Goal: Check status

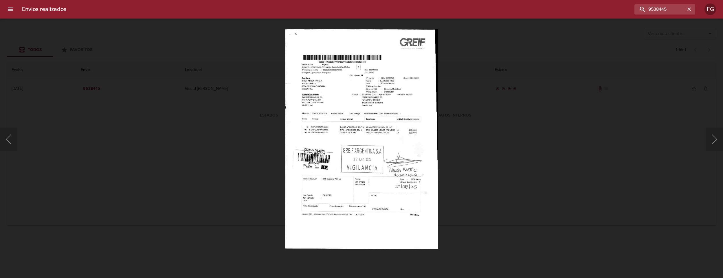
click at [692, 9] on button "button" at bounding box center [690, 10] width 8 height 8
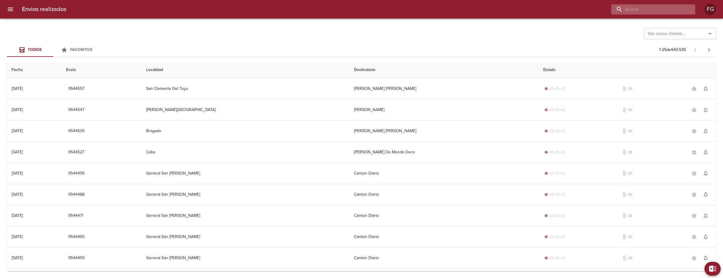
click at [657, 8] on input "buscar" at bounding box center [649, 9] width 74 height 10
type input "9539571"
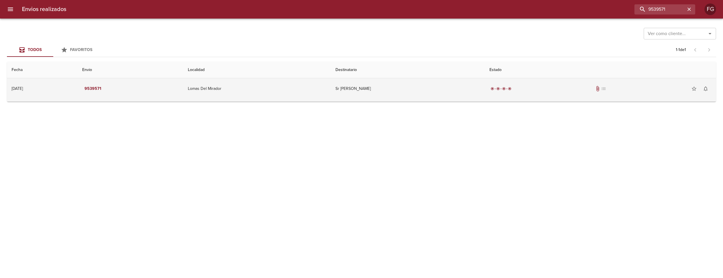
click at [425, 89] on td "Sr [PERSON_NAME]" at bounding box center [408, 88] width 154 height 21
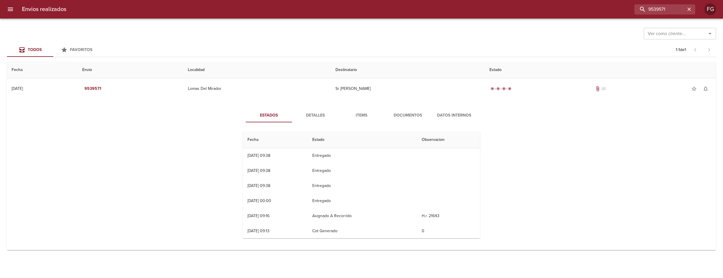
click at [409, 111] on button "Documentos" at bounding box center [408, 115] width 46 height 14
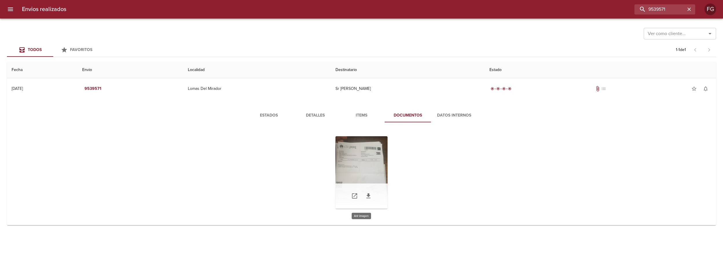
click at [366, 159] on div "Tabla de envíos del cliente" at bounding box center [362, 172] width 52 height 72
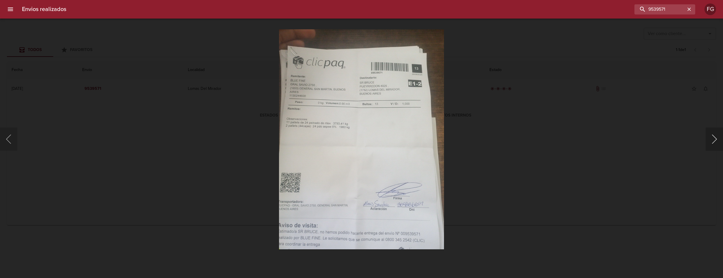
click at [718, 137] on button "Siguiente" at bounding box center [714, 138] width 17 height 23
drag, startPoint x: 641, startPoint y: 181, endPoint x: 624, endPoint y: 181, distance: 16.8
click at [641, 181] on div "Lightbox" at bounding box center [361, 139] width 723 height 278
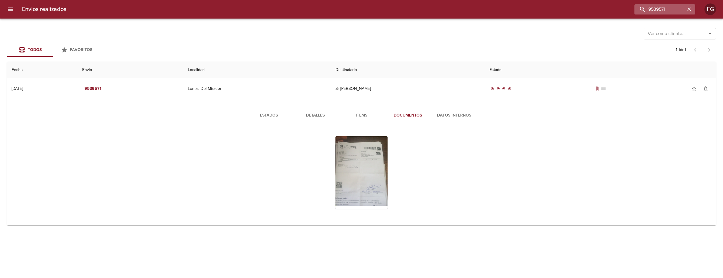
click at [687, 9] on icon "button" at bounding box center [690, 9] width 6 height 6
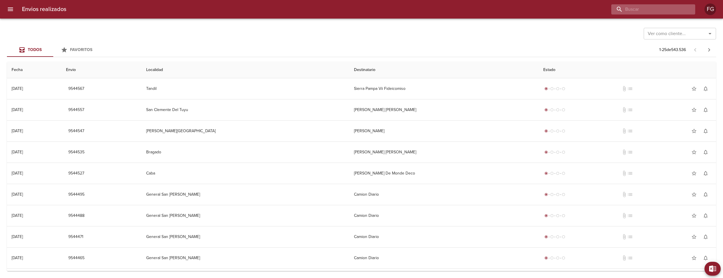
click at [662, 7] on input "buscar" at bounding box center [649, 9] width 74 height 10
type input "6"
click at [662, 7] on input "953" at bounding box center [649, 9] width 74 height 10
type input "9531103"
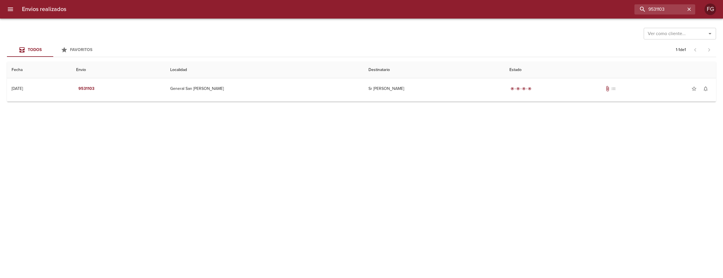
click at [424, 99] on td "Guia : 9531103" at bounding box center [361, 100] width 709 height 2
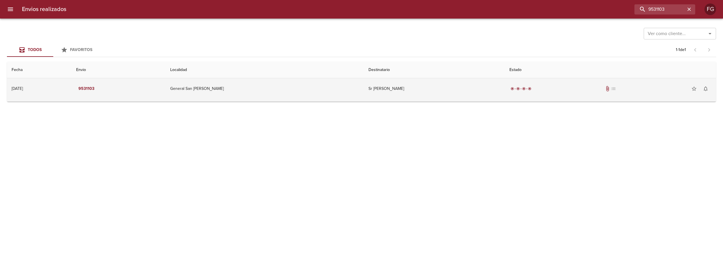
click at [427, 86] on td "Sr [PERSON_NAME]" at bounding box center [434, 88] width 141 height 21
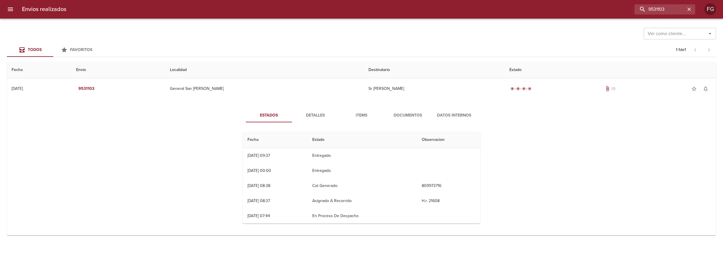
click at [420, 109] on button "Documentos" at bounding box center [408, 115] width 46 height 14
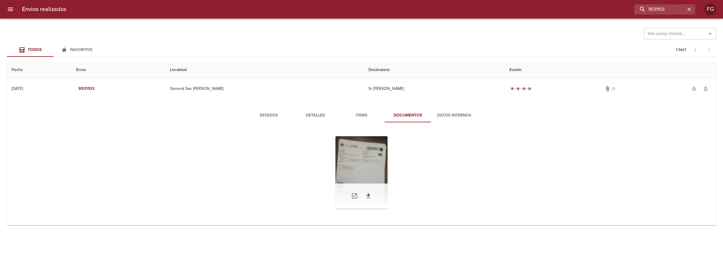
click at [372, 163] on div "Tabla de envíos del cliente" at bounding box center [362, 172] width 52 height 72
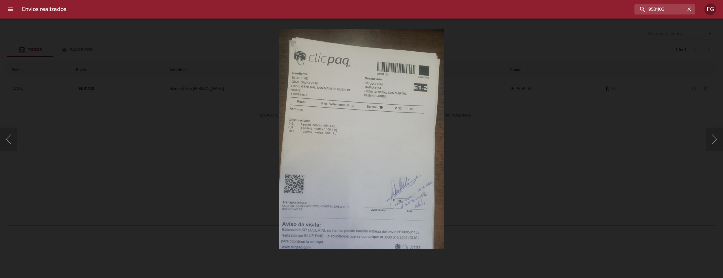
click at [581, 97] on div "Lightbox" at bounding box center [361, 139] width 723 height 278
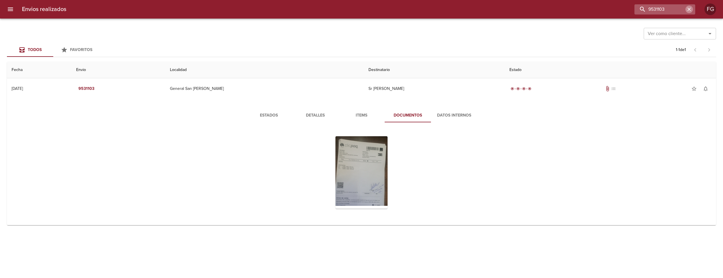
click at [691, 12] on button "button" at bounding box center [690, 10] width 8 height 8
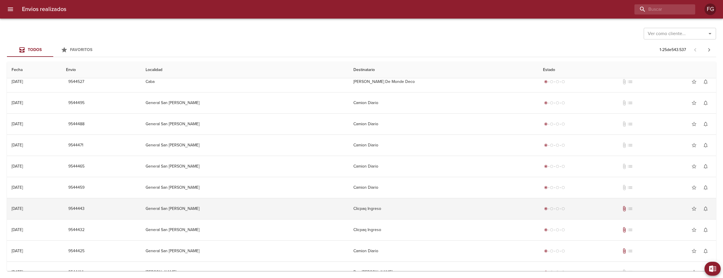
scroll to position [145, 0]
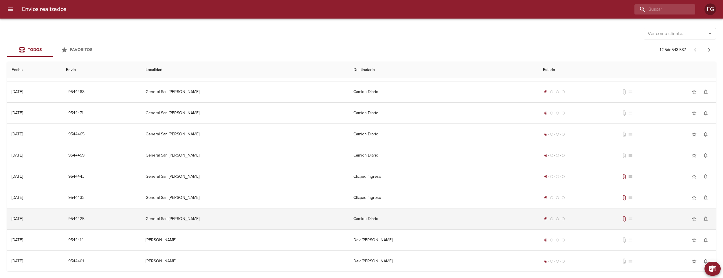
click at [412, 215] on td "Camion Diario" at bounding box center [444, 218] width 190 height 21
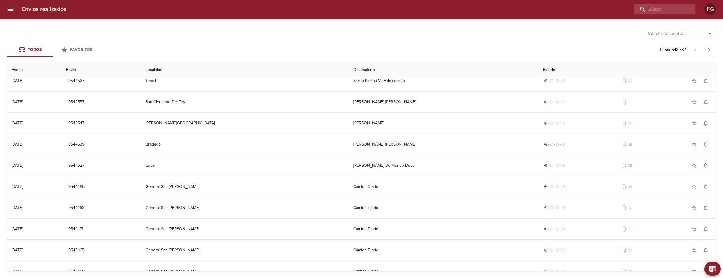
scroll to position [0, 0]
